Goal: Task Accomplishment & Management: Manage account settings

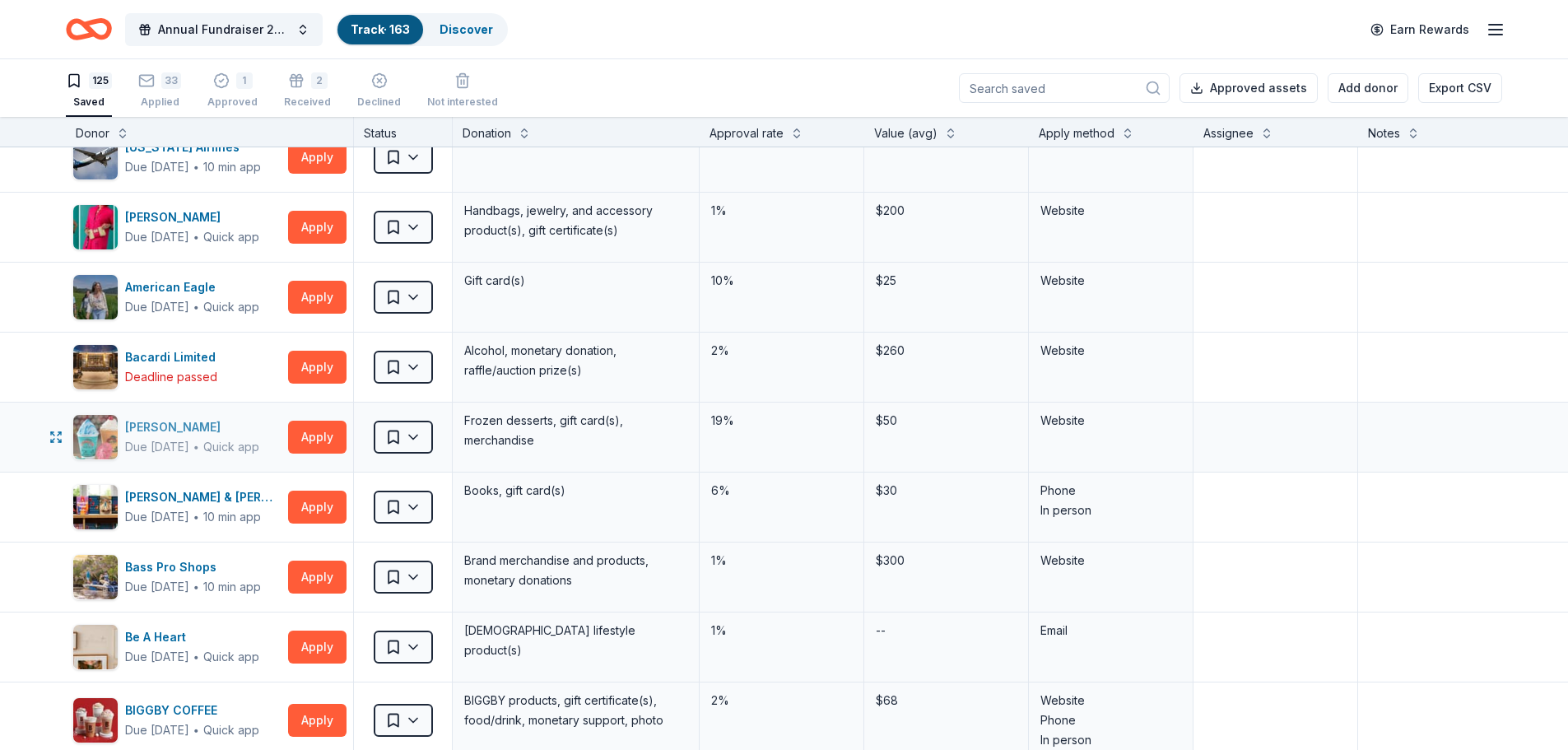
scroll to position [248, 0]
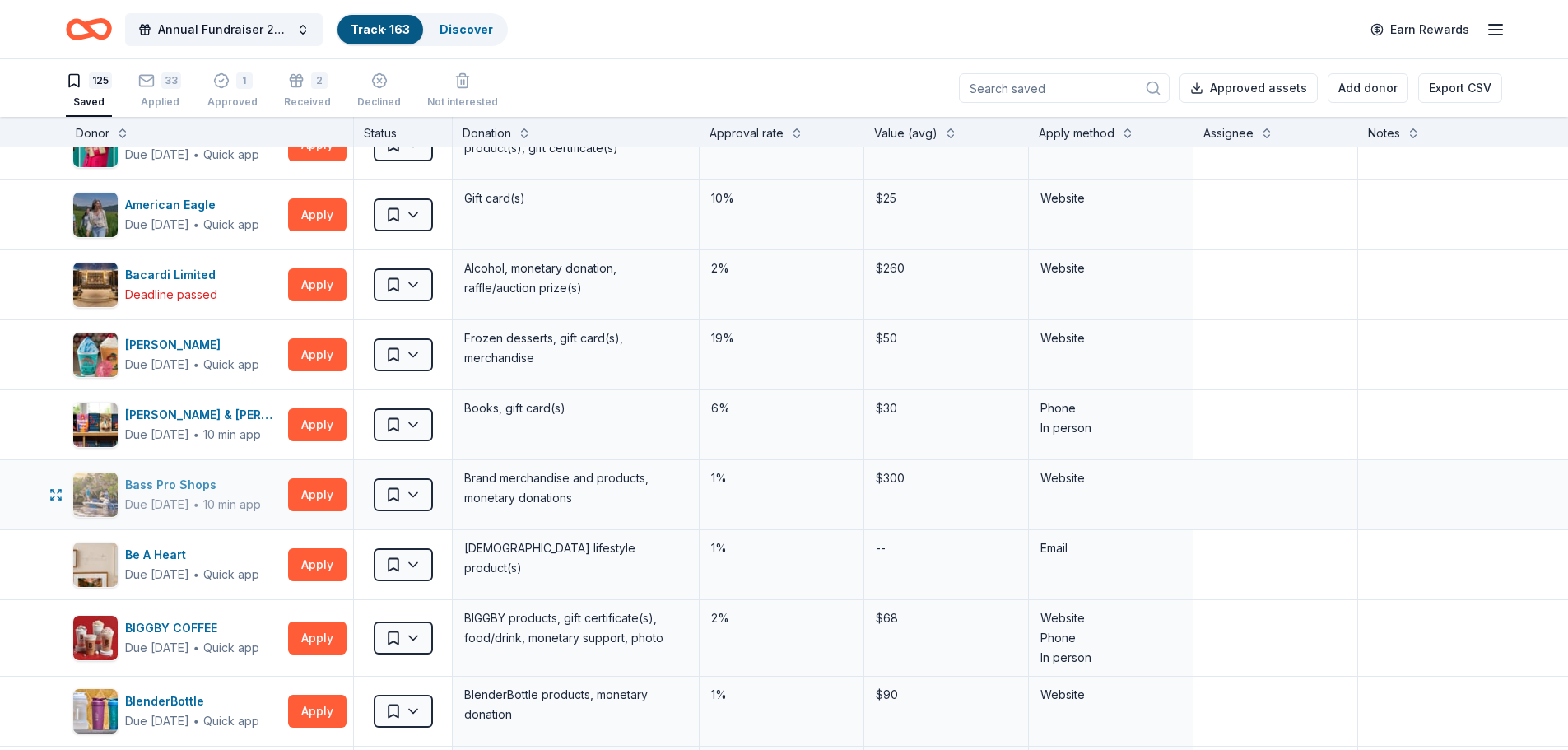
click at [190, 479] on div "Bass Pro Shops" at bounding box center [193, 484] width 136 height 19
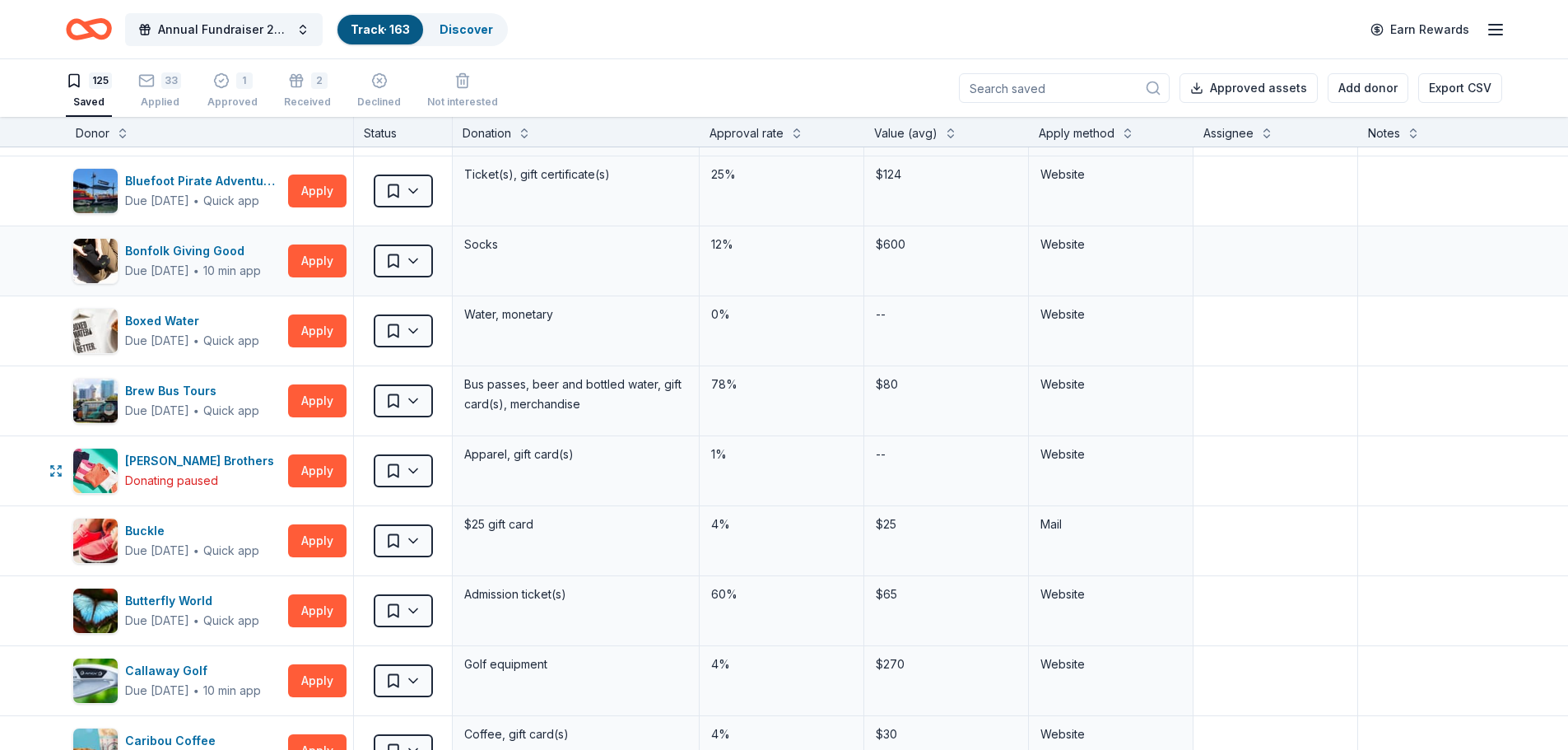
scroll to position [906, 0]
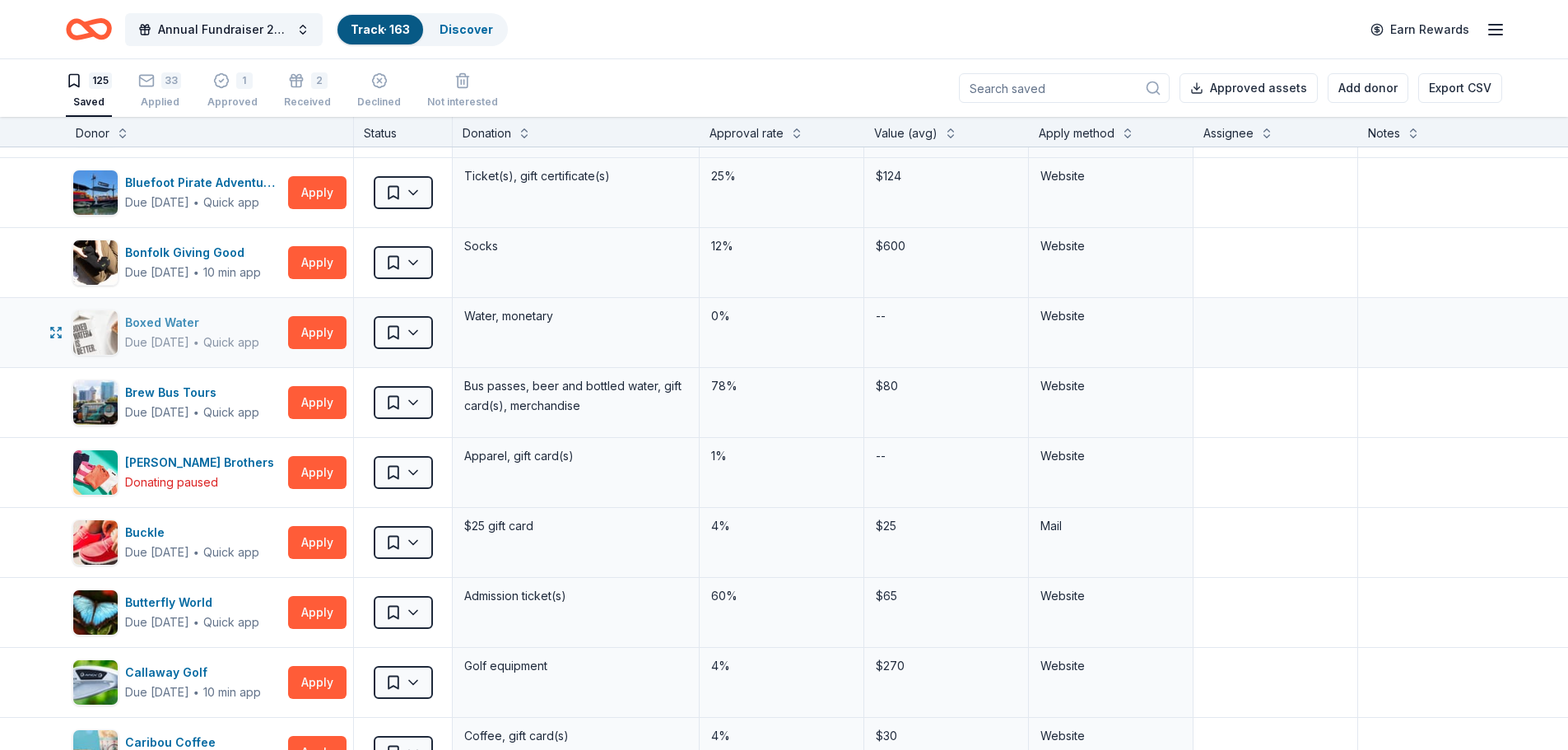
click at [163, 319] on div "Boxed Water" at bounding box center [192, 322] width 134 height 19
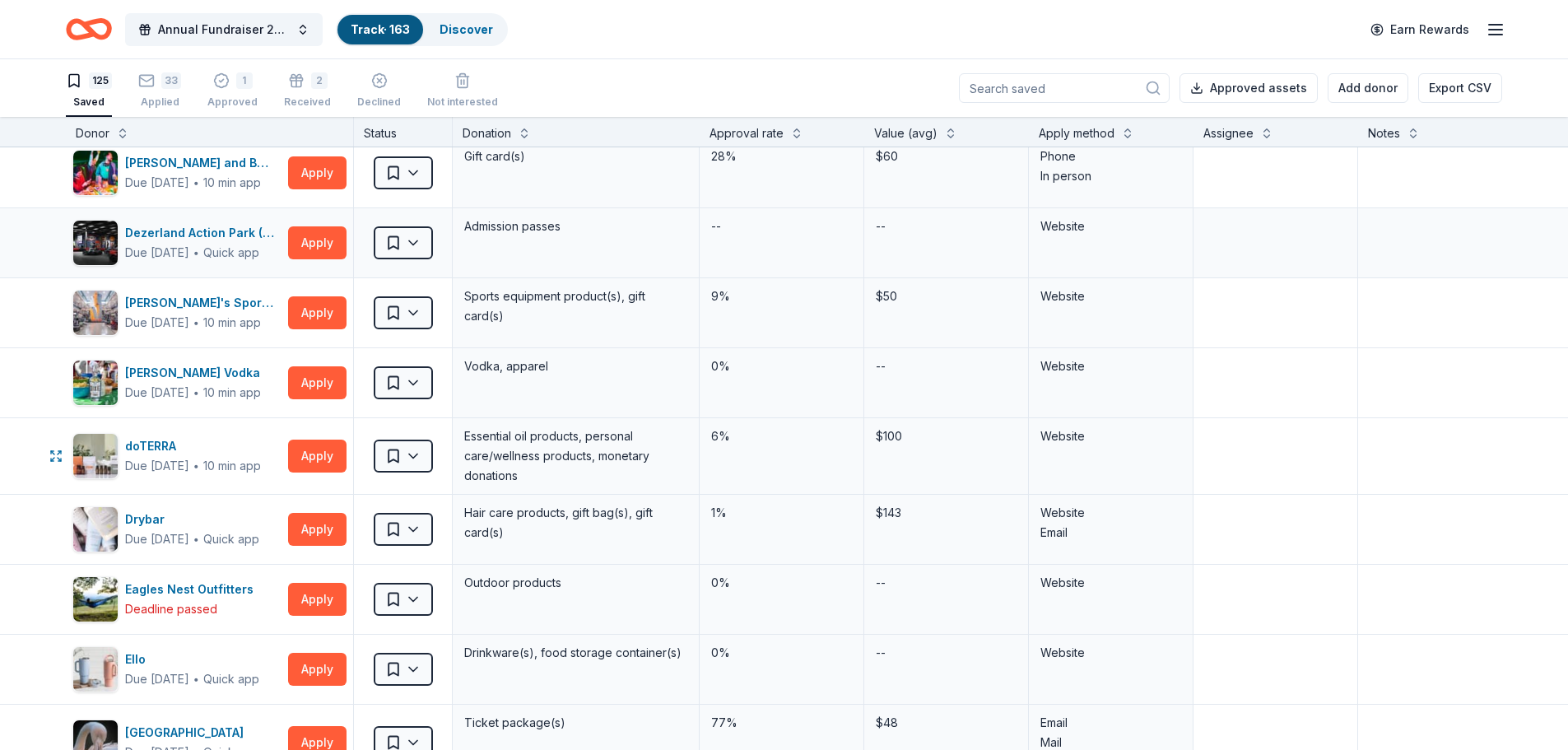
scroll to position [2141, 0]
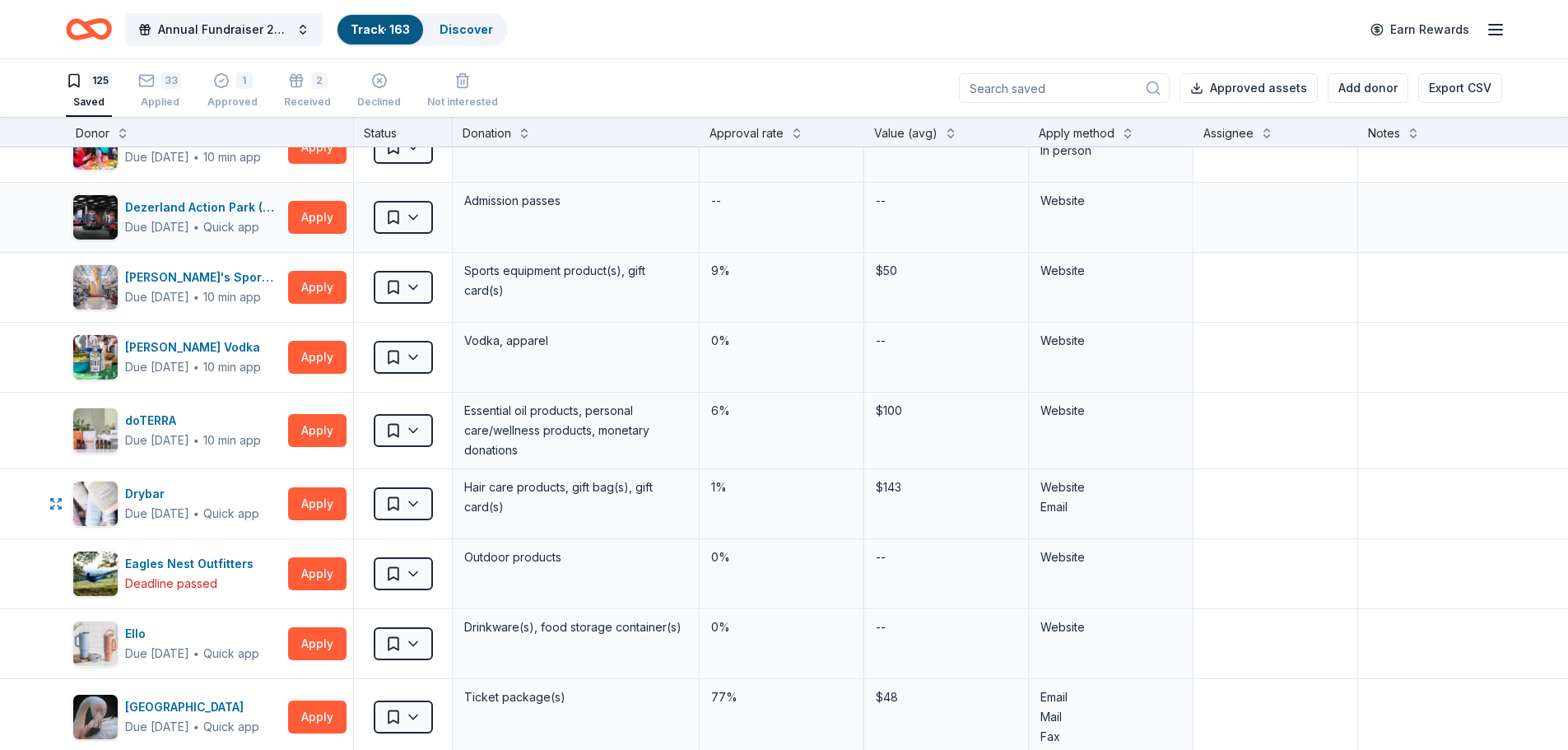
click at [200, 488] on div "Drybar" at bounding box center [192, 493] width 134 height 19
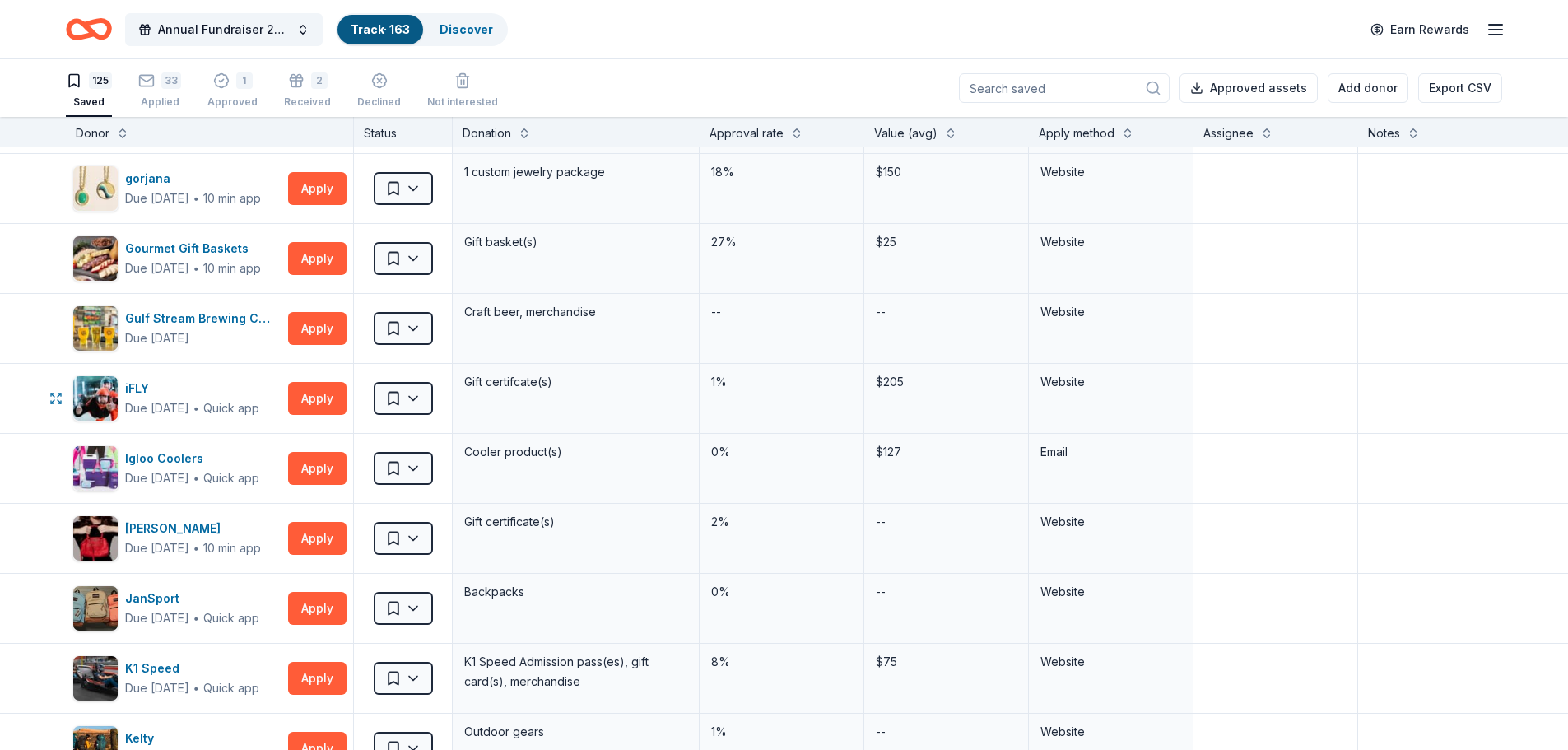
scroll to position [3624, 0]
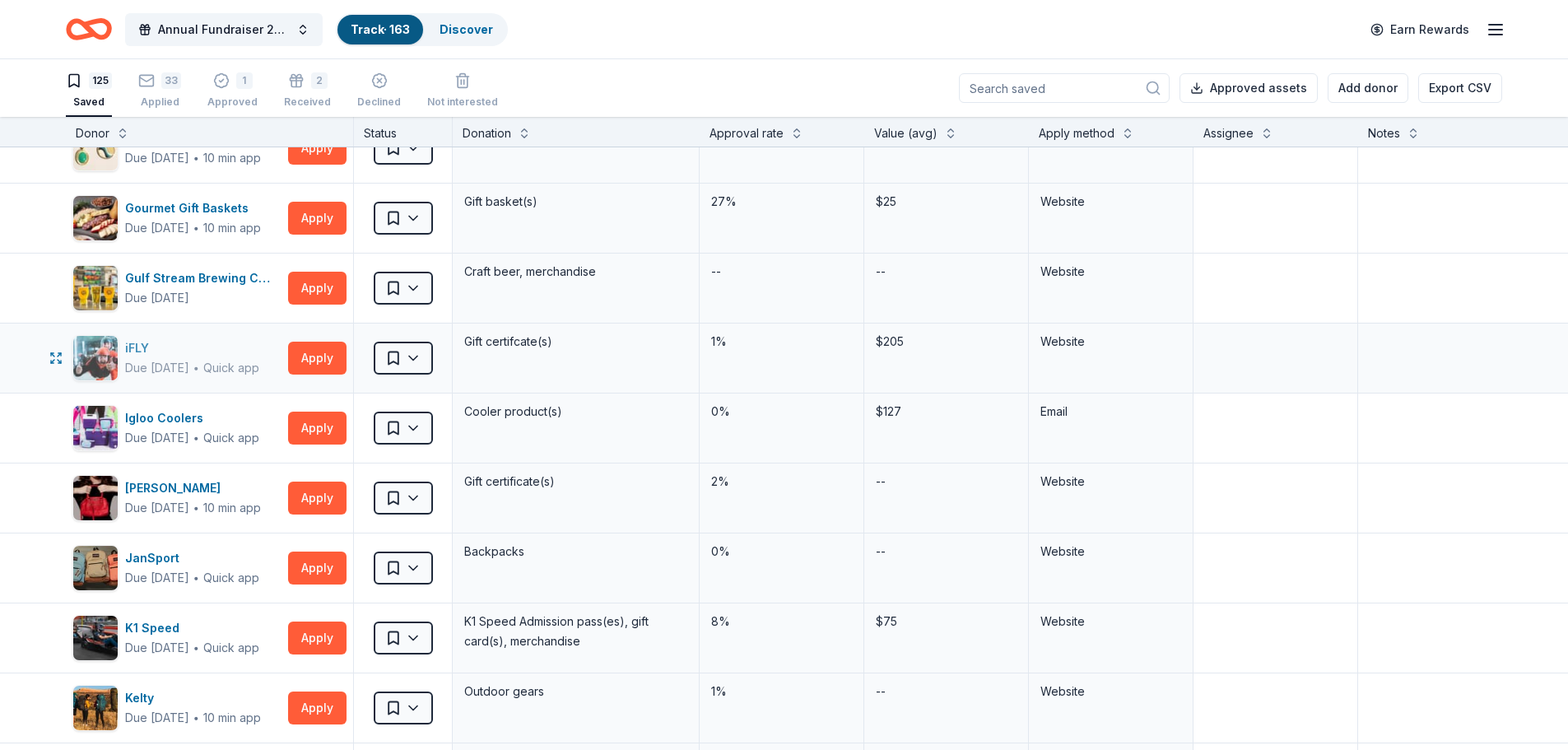
click at [146, 345] on div "iFLY" at bounding box center [192, 348] width 134 height 19
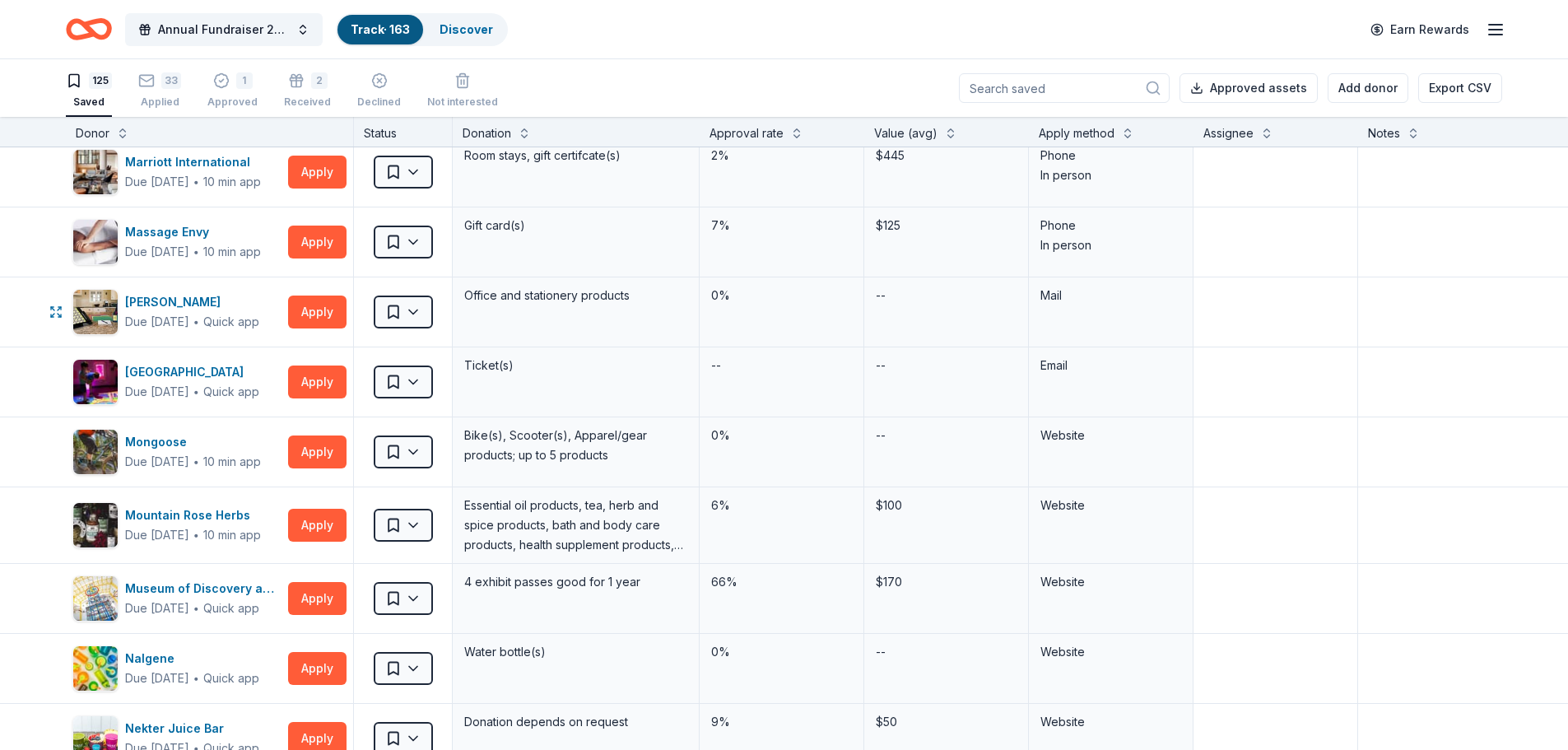
scroll to position [4777, 0]
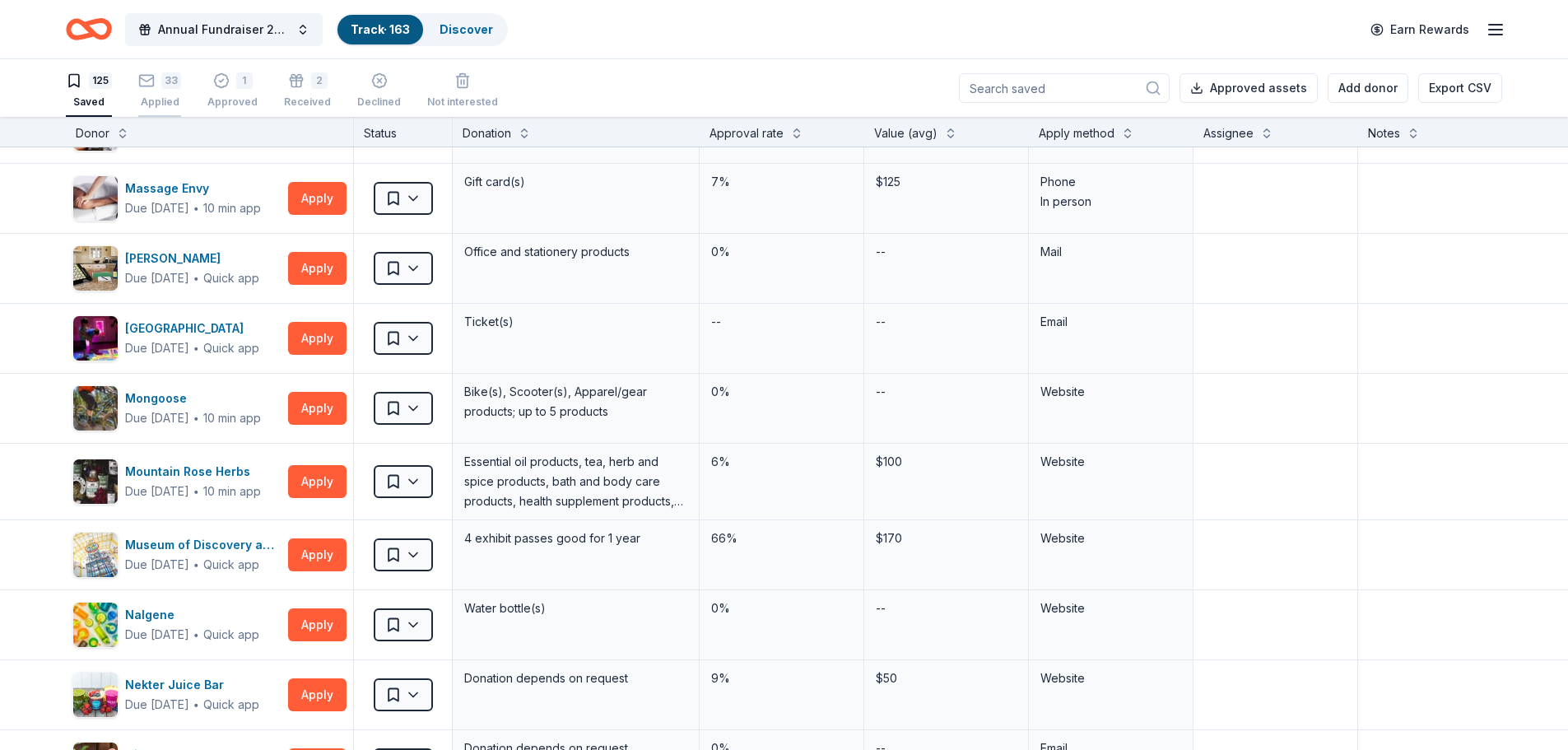
click at [170, 98] on div "Applied" at bounding box center [159, 102] width 43 height 13
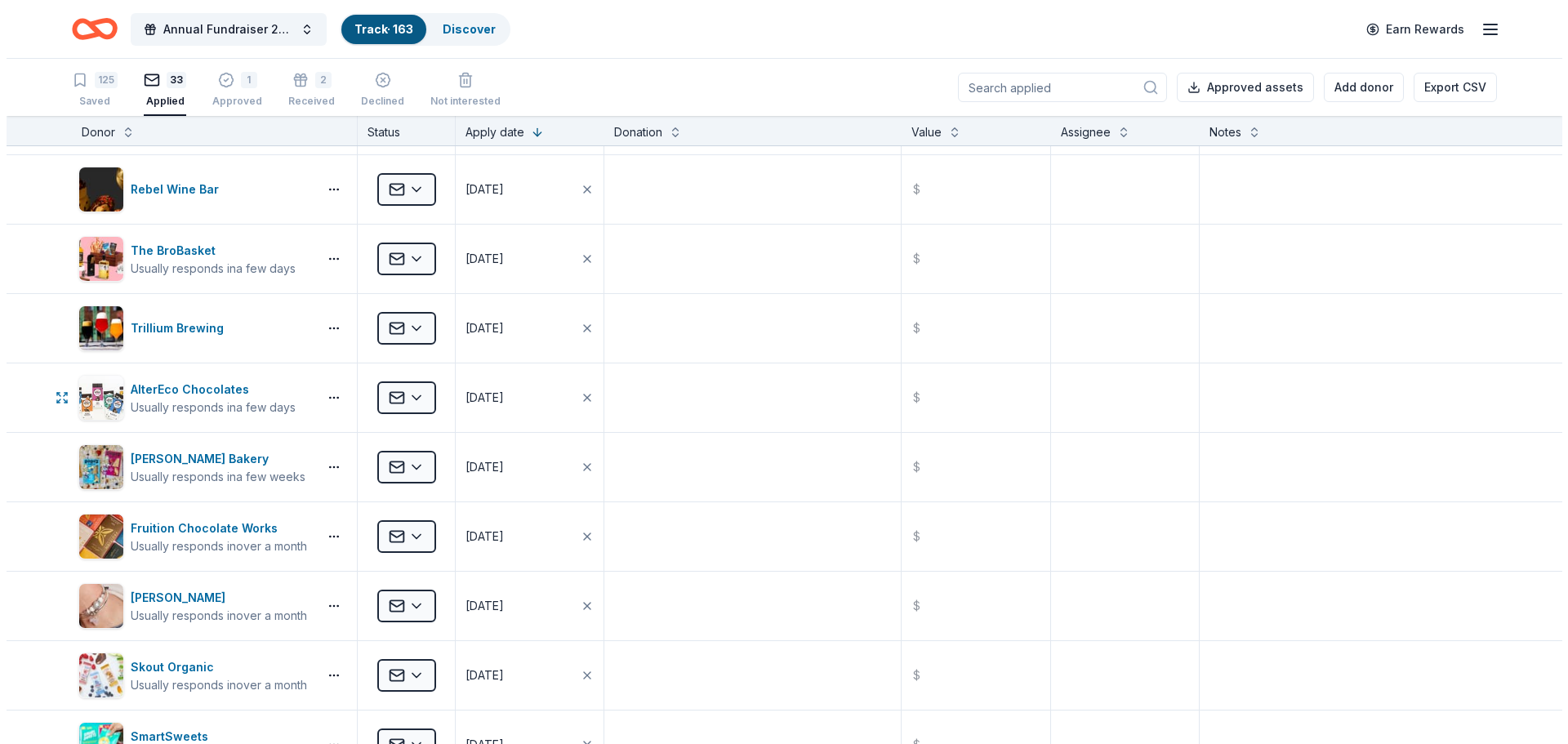
scroll to position [447, 0]
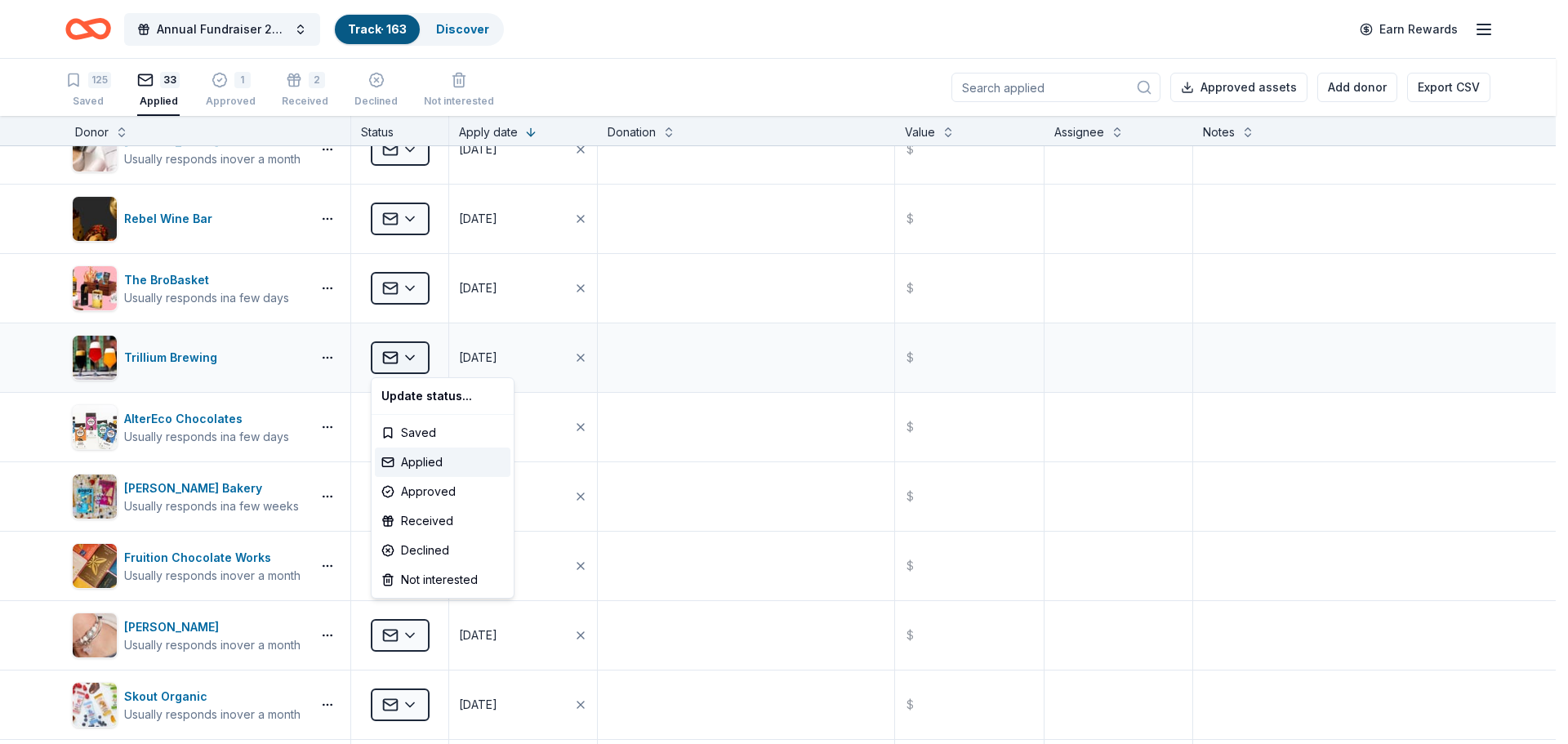
click at [399, 355] on html "Annual Fundraiser 2025 Track · 163 Discover Earn Rewards 125 Saved 33 Applied 1…" at bounding box center [784, 372] width 1568 height 744
click at [438, 550] on div "Declined" at bounding box center [443, 550] width 136 height 29
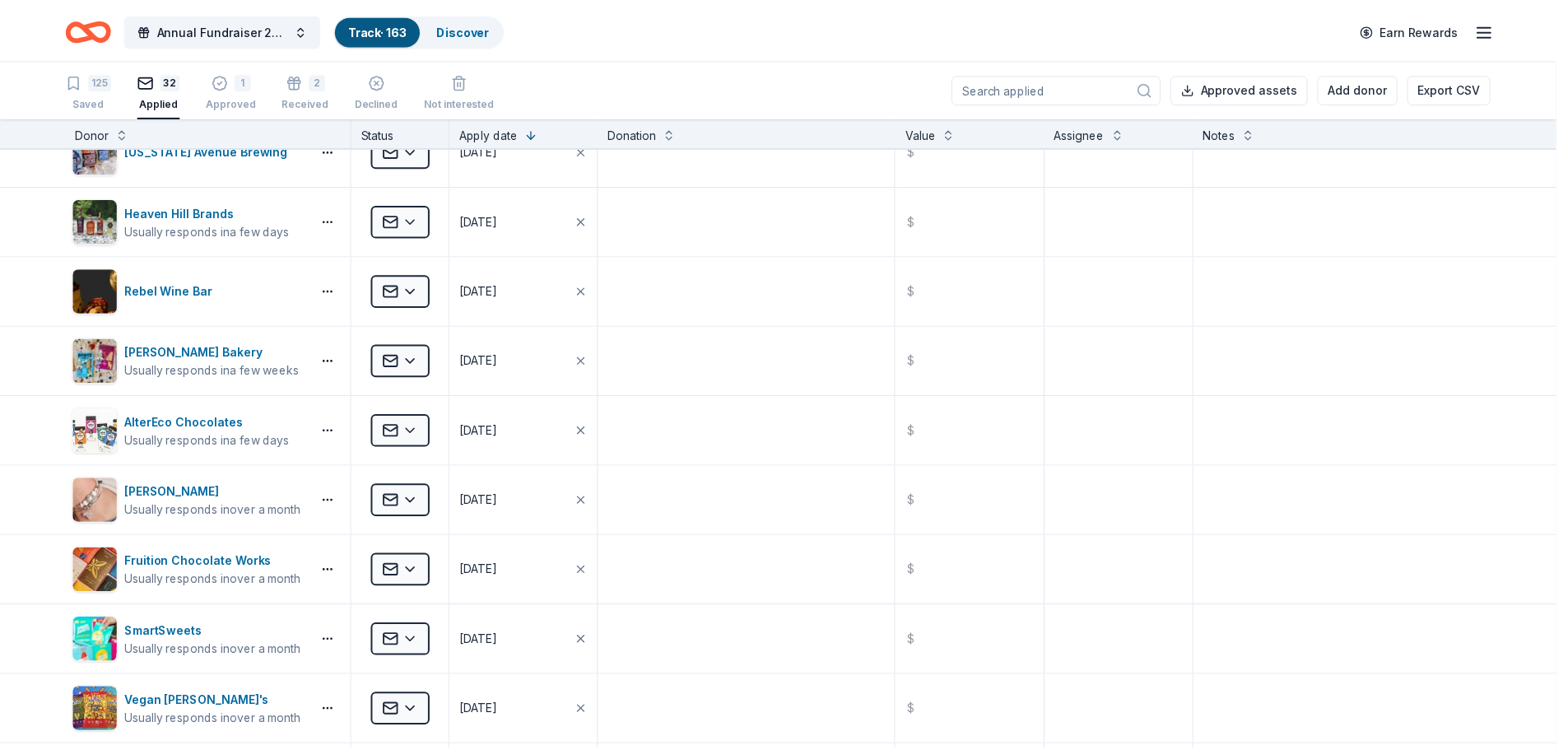
scroll to position [171, 0]
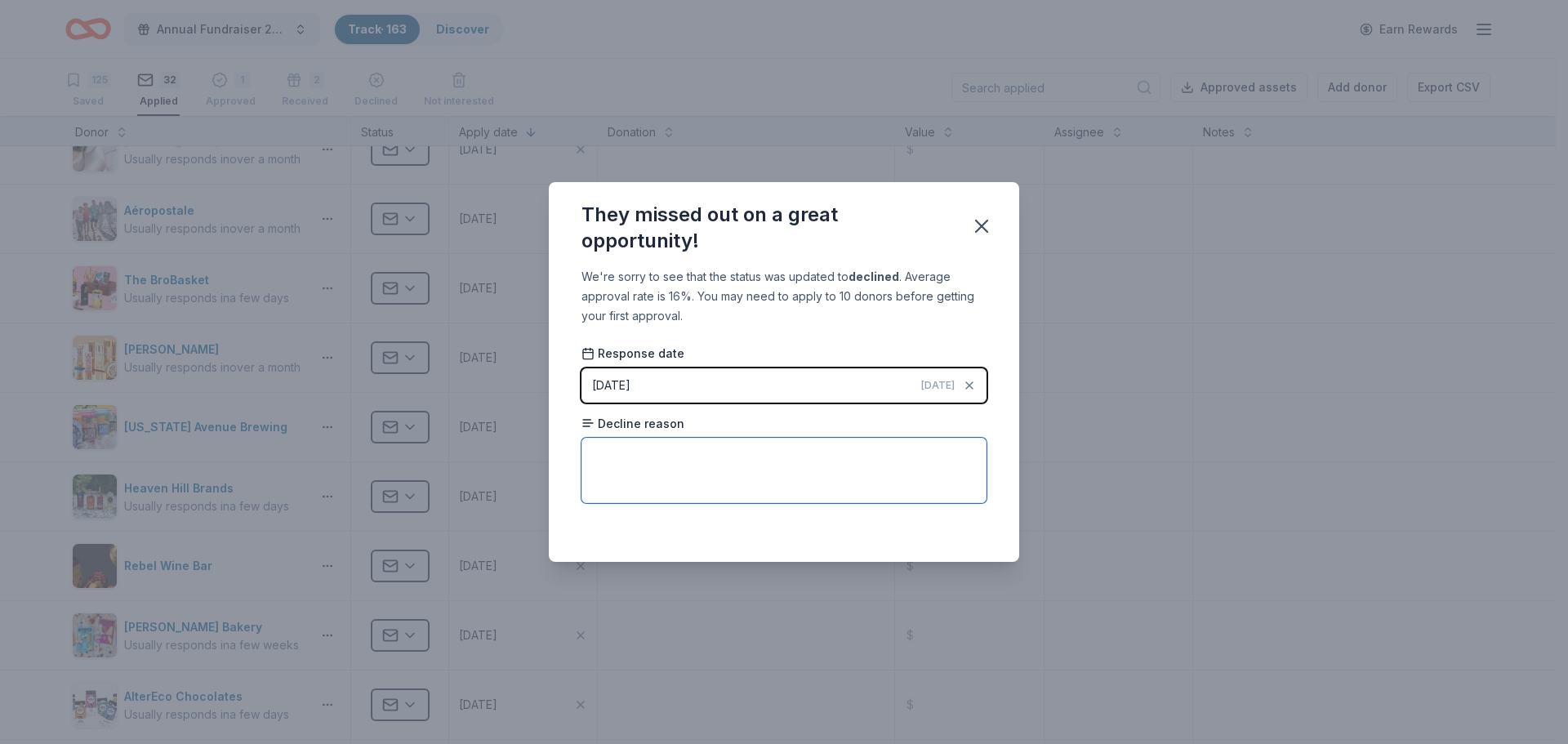
click at [632, 475] on textarea at bounding box center [784, 471] width 405 height 66
paste textarea "Given the considerable number of donation inquiries we receive, it is necessary…"
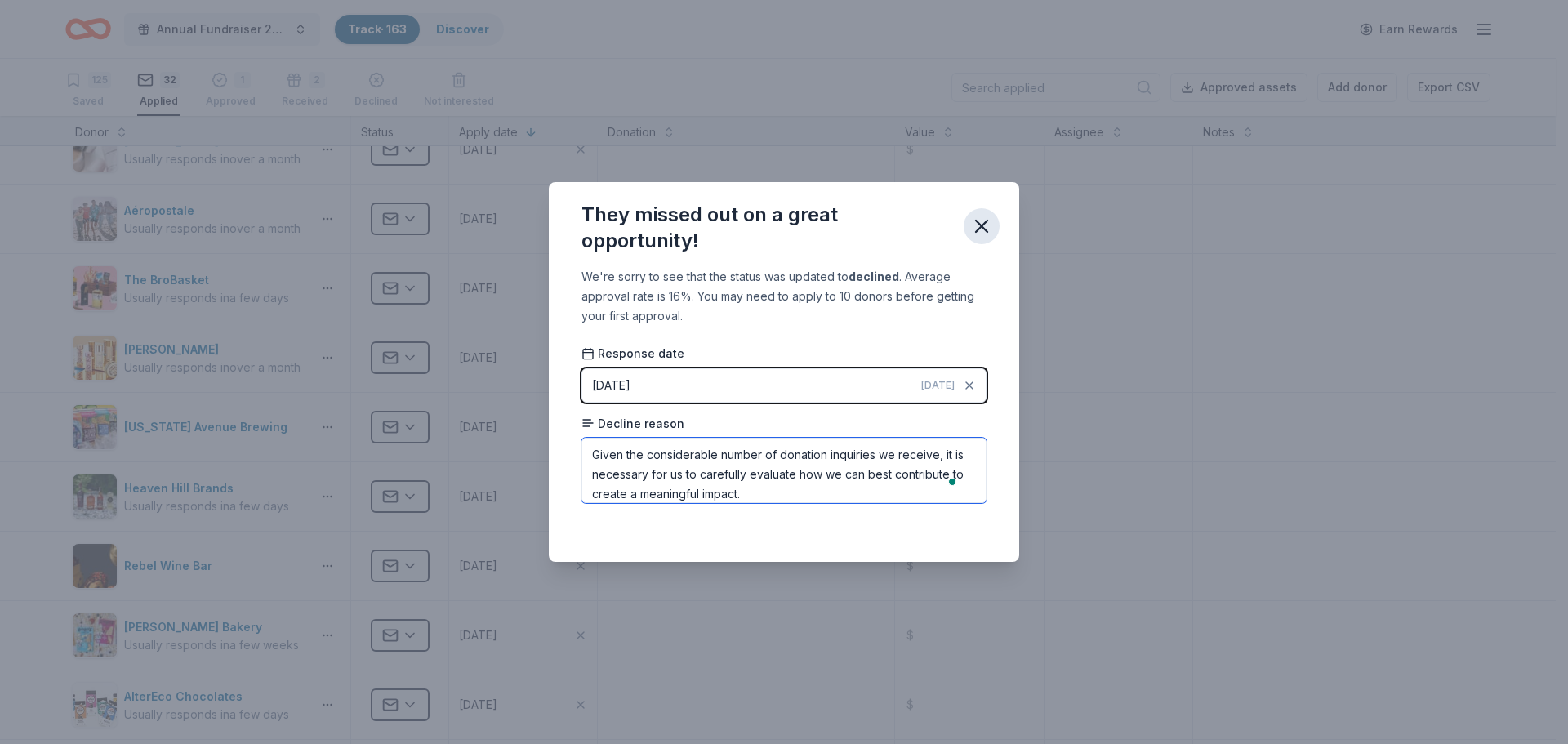
type textarea "Given the considerable number of donation inquiries we receive, it is necessary…"
click at [985, 221] on icon "button" at bounding box center [981, 225] width 23 height 23
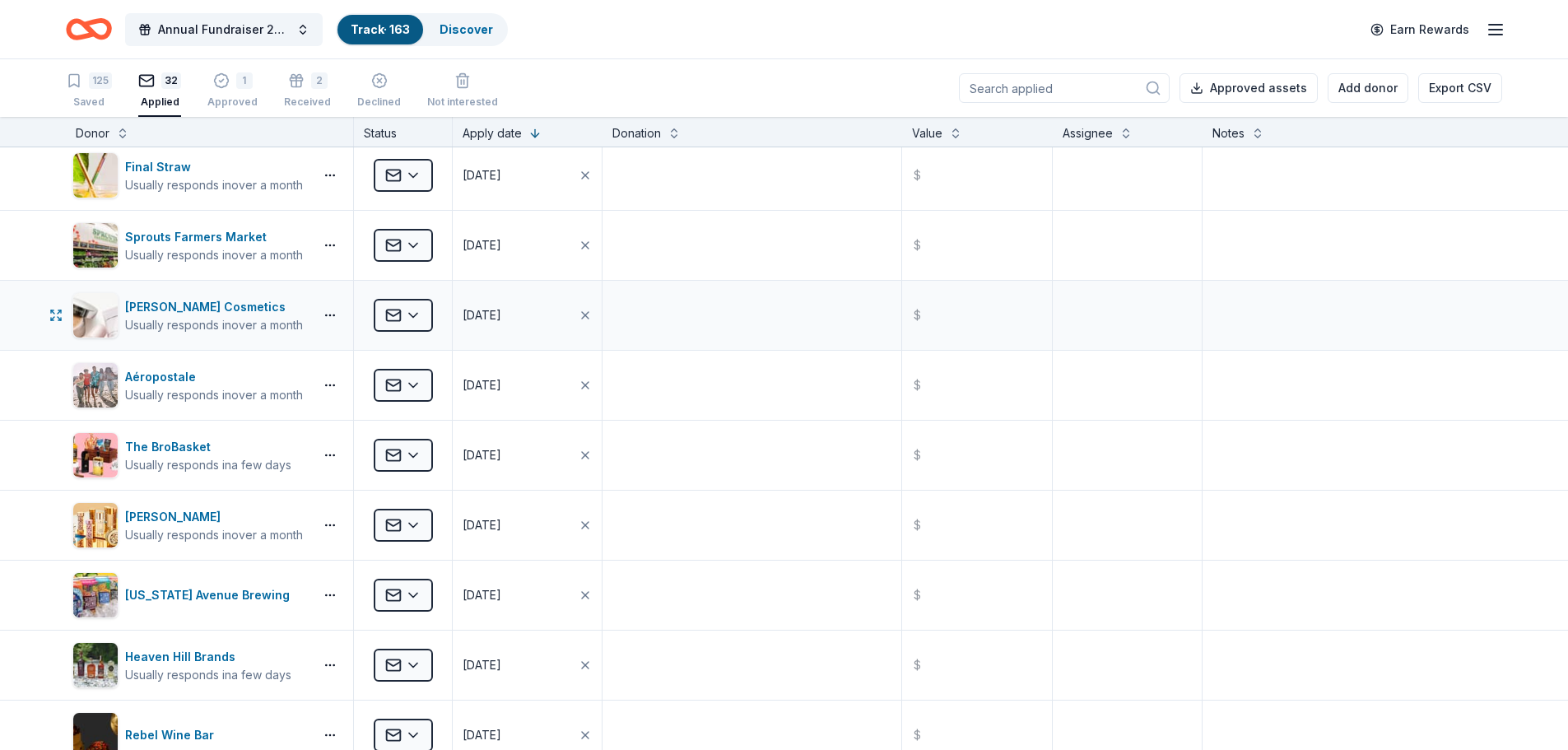
scroll to position [0, 0]
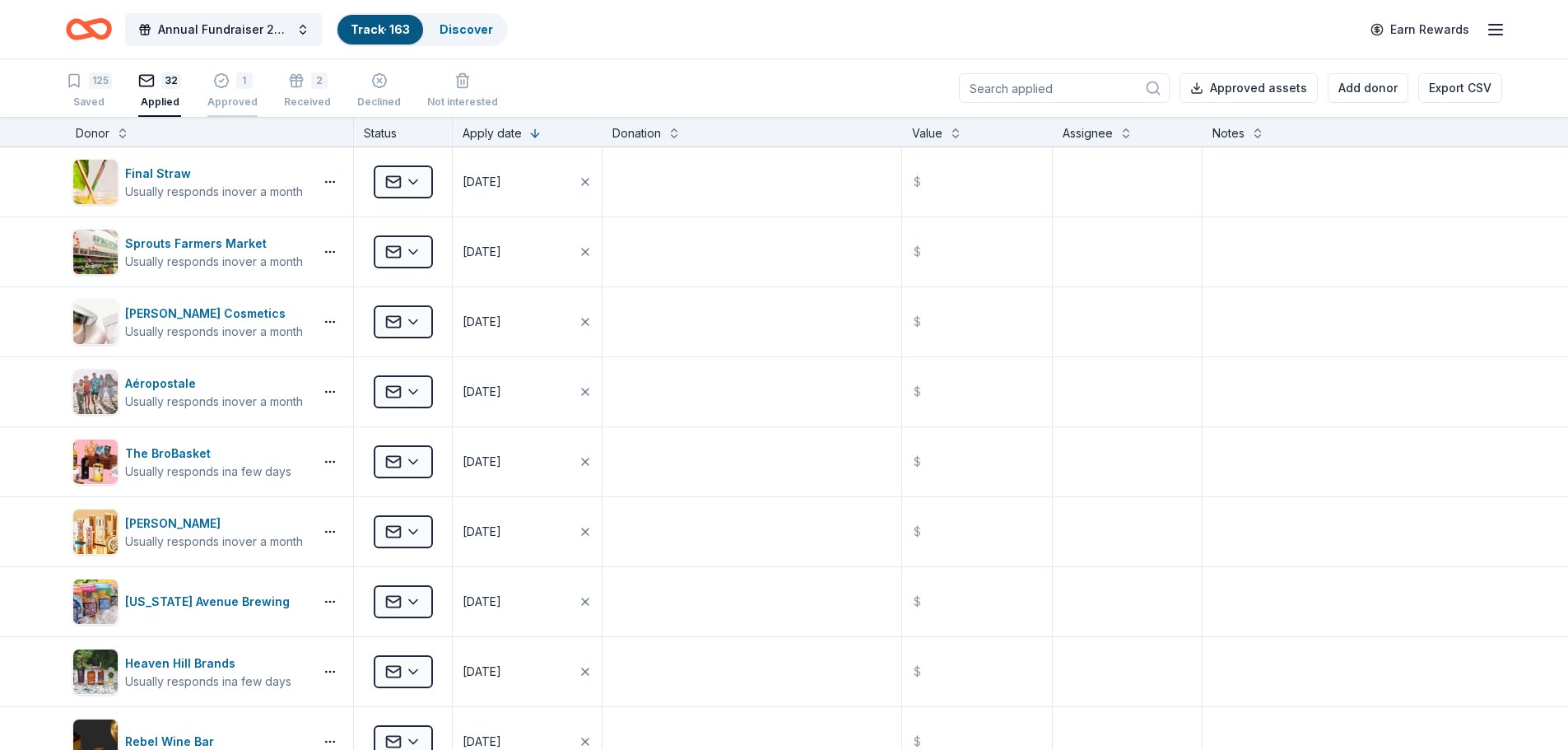
click at [223, 83] on icon "button" at bounding box center [222, 81] width 17 height 17
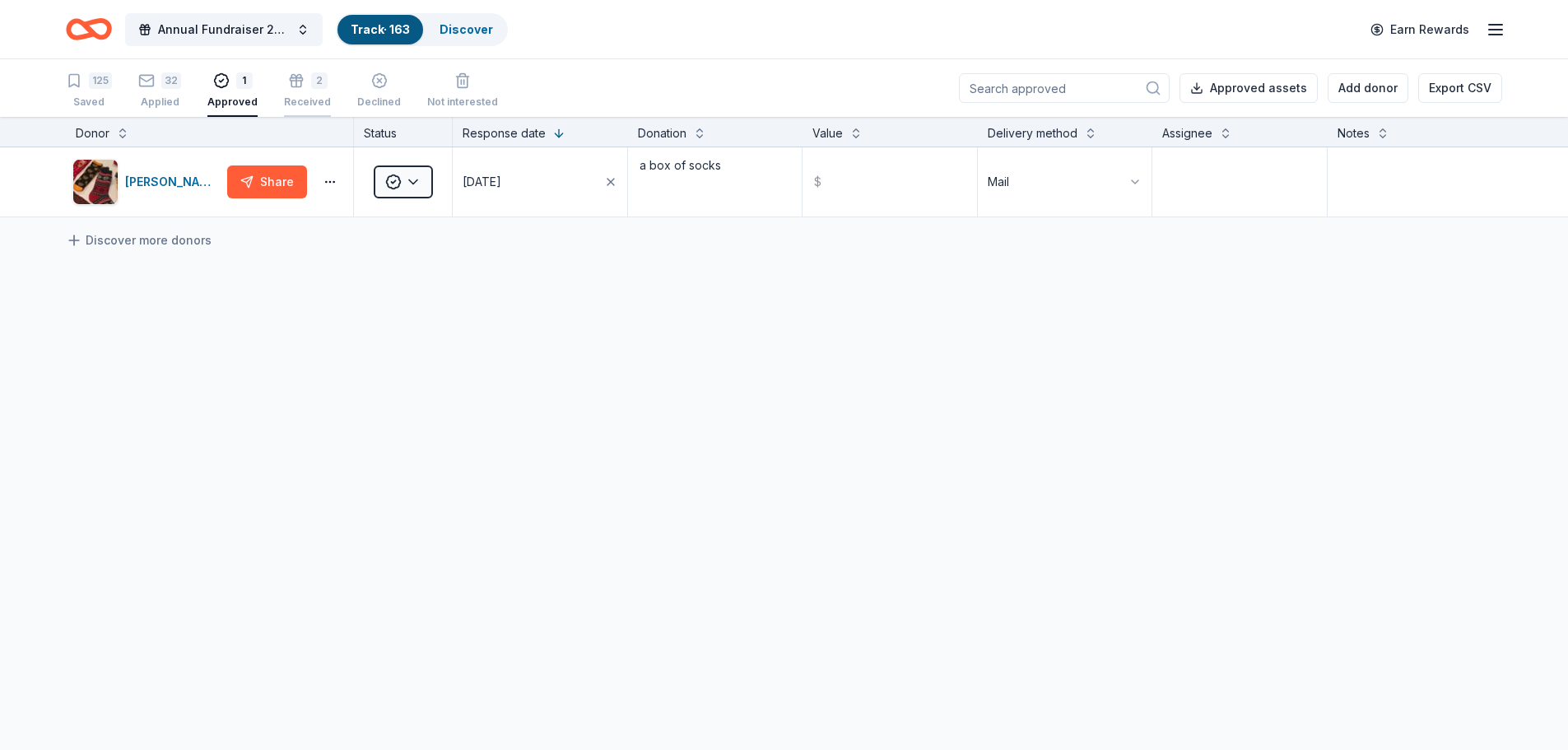
click at [322, 88] on div "2" at bounding box center [307, 81] width 47 height 17
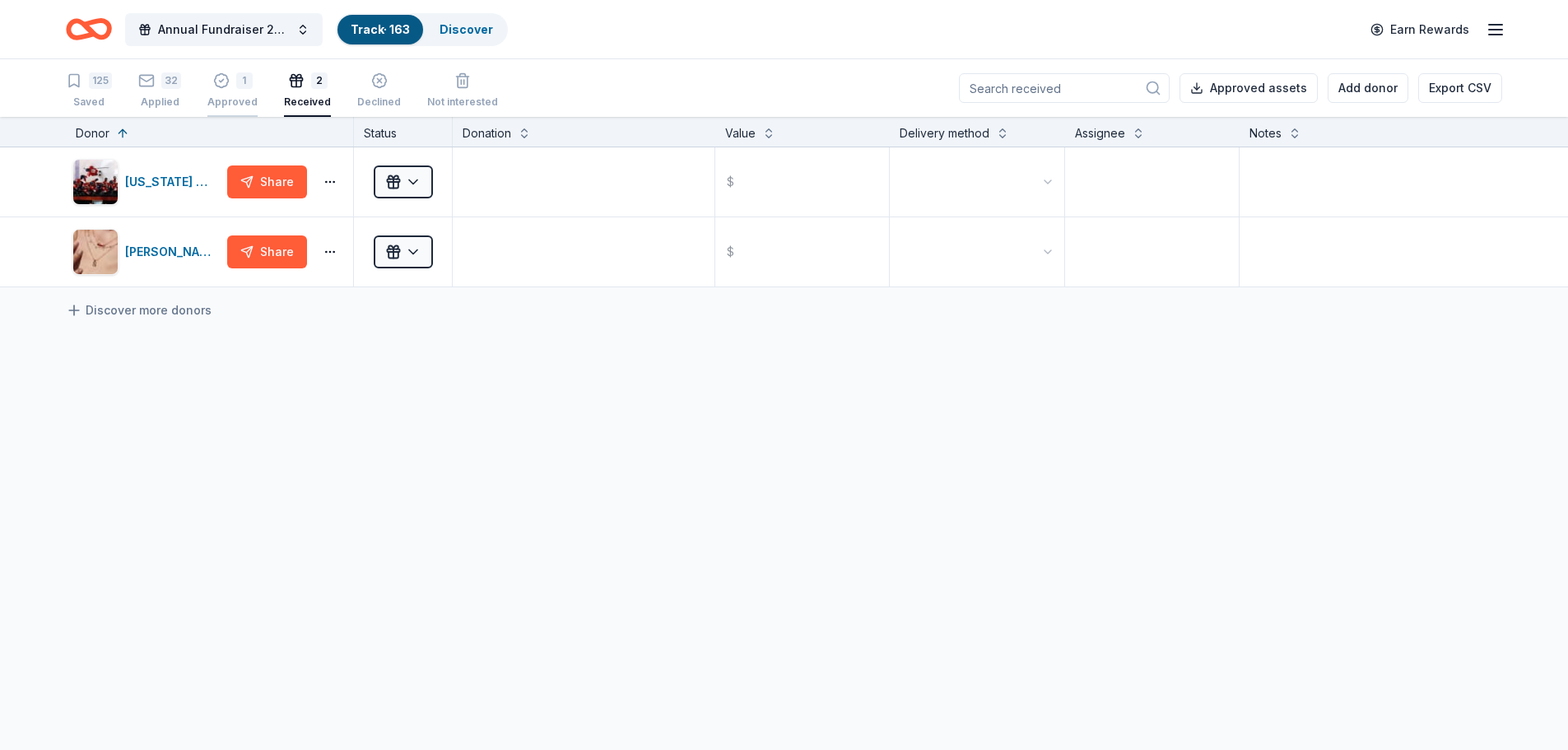
click at [217, 84] on icon "button" at bounding box center [222, 81] width 17 height 17
